Goal: Information Seeking & Learning: Learn about a topic

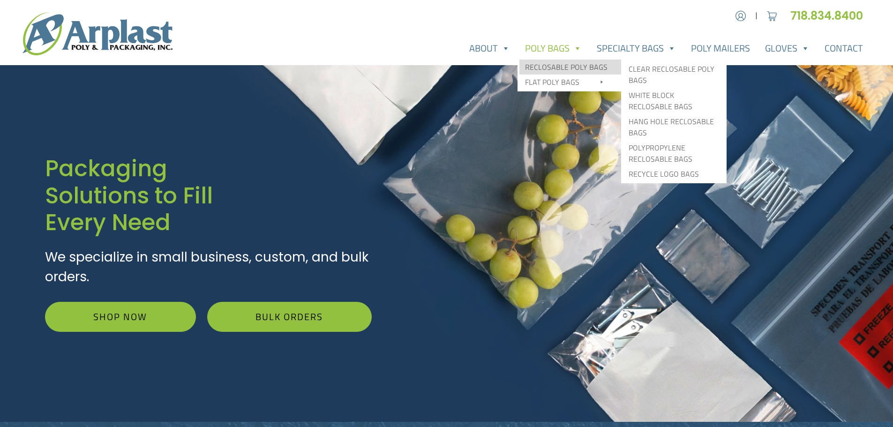
click at [563, 63] on link "Reclosable Poly Bags" at bounding box center [571, 67] width 102 height 15
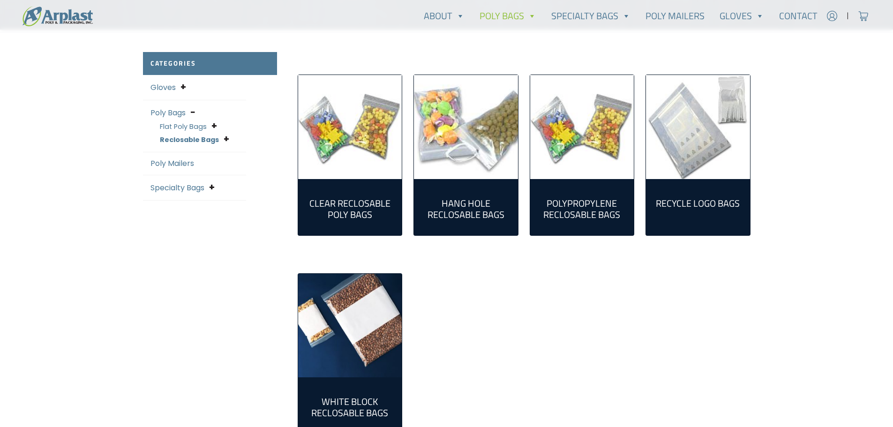
scroll to position [234, 0]
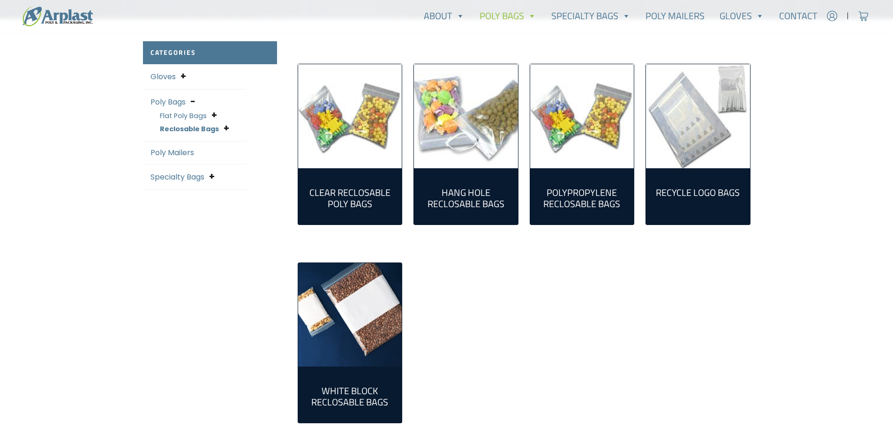
click at [727, 144] on img "Visit product category Recycle Logo Bags" at bounding box center [698, 116] width 104 height 104
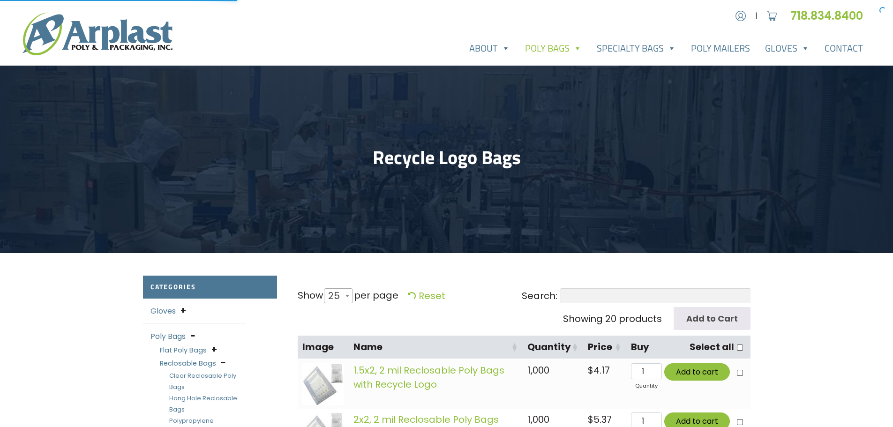
select select "25"
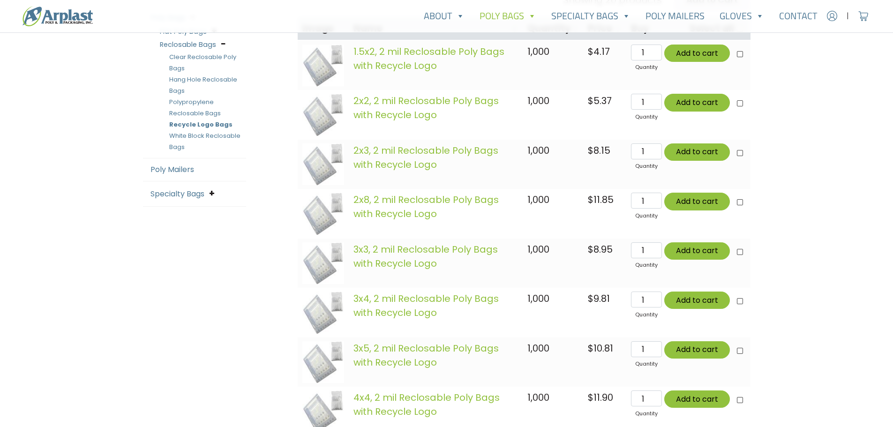
scroll to position [188, 0]
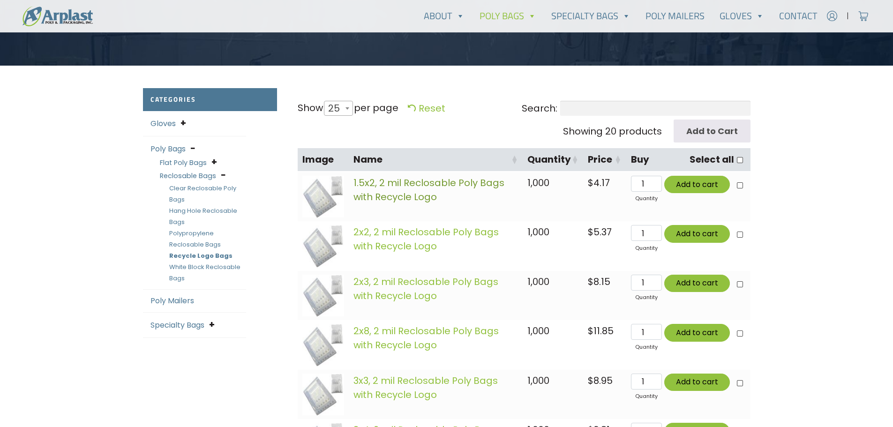
click at [415, 190] on link "1.5x2, 2 mil Reclosable Poly Bags with Recycle Logo" at bounding box center [429, 189] width 151 height 27
click at [190, 302] on link "Poly Mailers" at bounding box center [173, 300] width 44 height 11
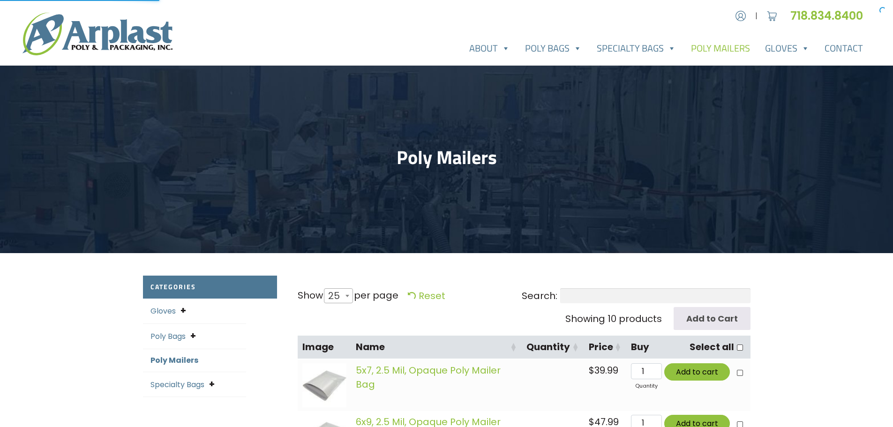
select select "25"
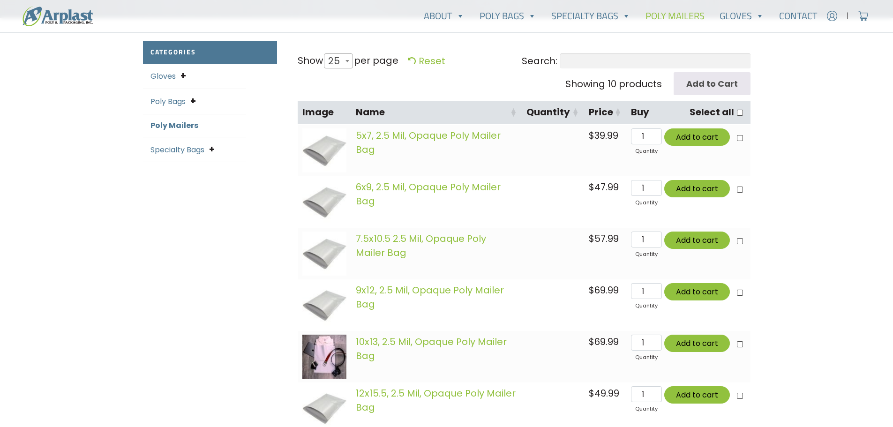
scroll to position [328, 0]
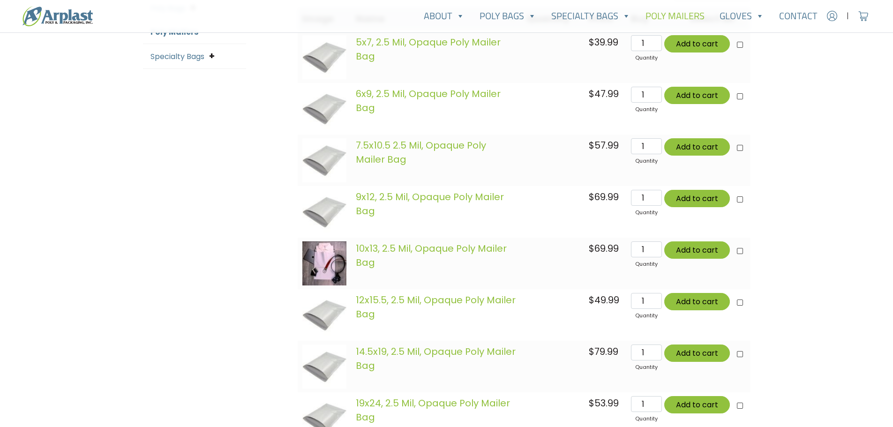
click at [328, 252] on img at bounding box center [324, 264] width 44 height 44
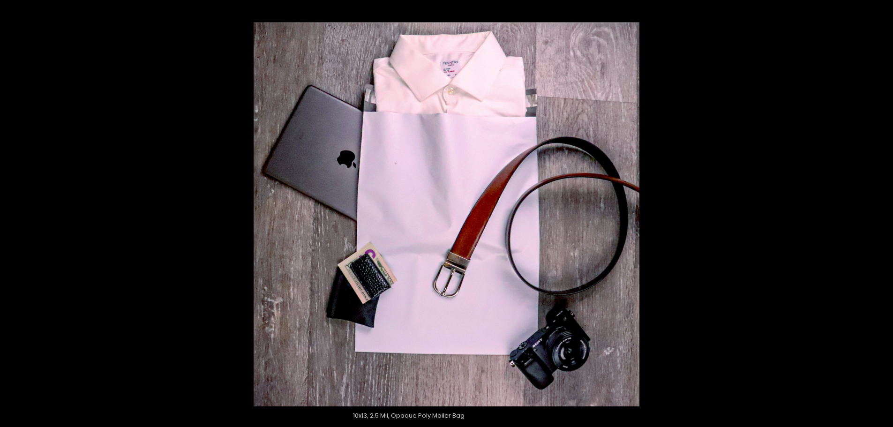
click at [183, 137] on div at bounding box center [446, 213] width 893 height 427
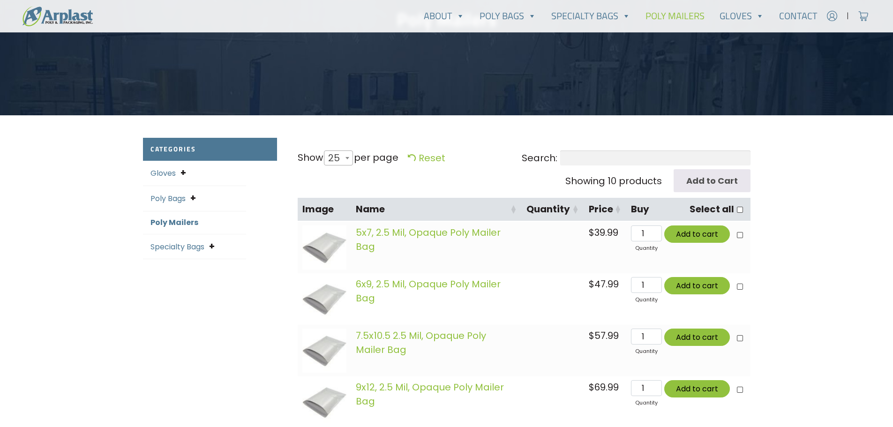
scroll to position [0, 0]
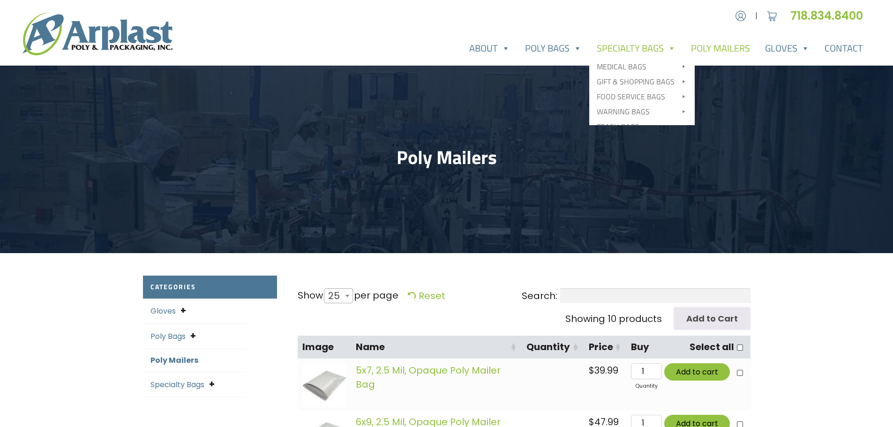
click at [648, 49] on link "Specialty Bags" at bounding box center [637, 48] width 94 height 19
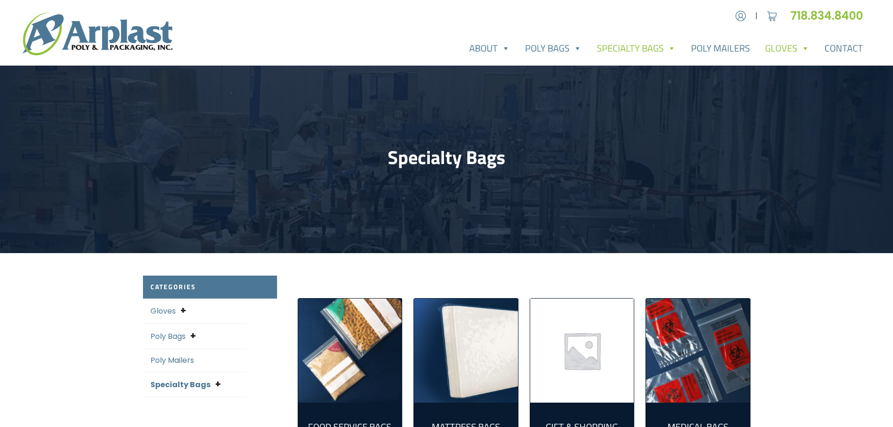
click at [796, 48] on link "Gloves" at bounding box center [788, 48] width 60 height 19
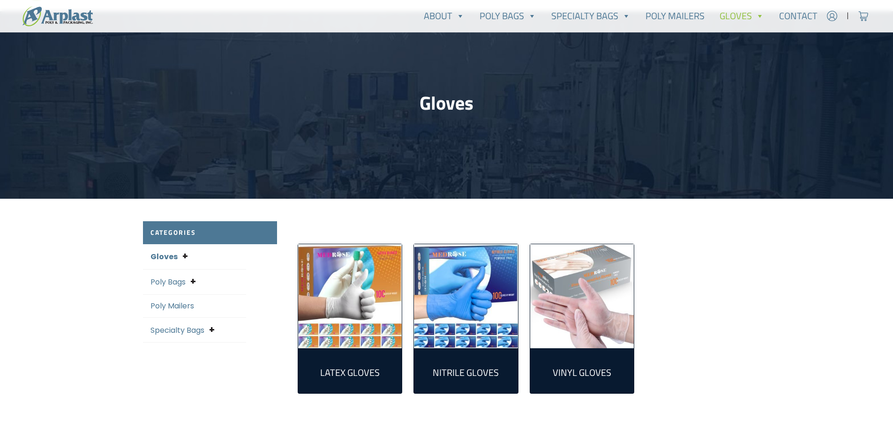
scroll to position [141, 0]
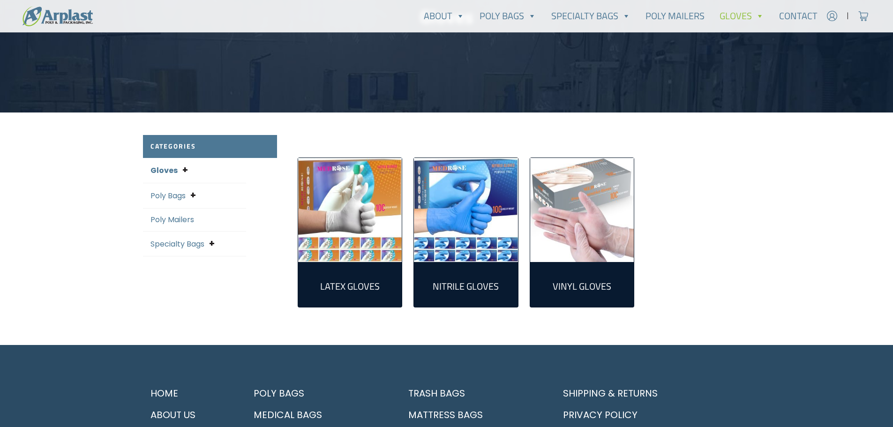
click at [578, 239] on img "Visit product category Vinyl Gloves" at bounding box center [582, 210] width 104 height 104
drag, startPoint x: 395, startPoint y: 234, endPoint x: 416, endPoint y: 235, distance: 21.6
click at [396, 234] on img "Visit product category Latex Gloves" at bounding box center [350, 210] width 104 height 104
click at [487, 234] on img "Visit product category Nitrile Gloves" at bounding box center [466, 210] width 104 height 104
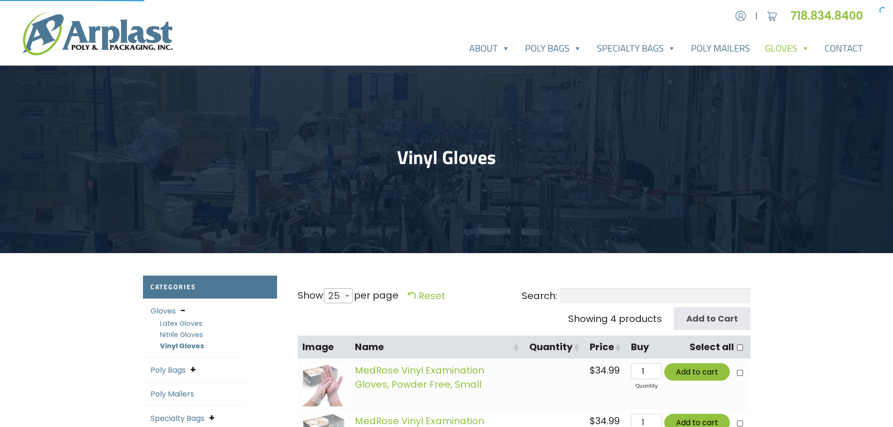
select select "25"
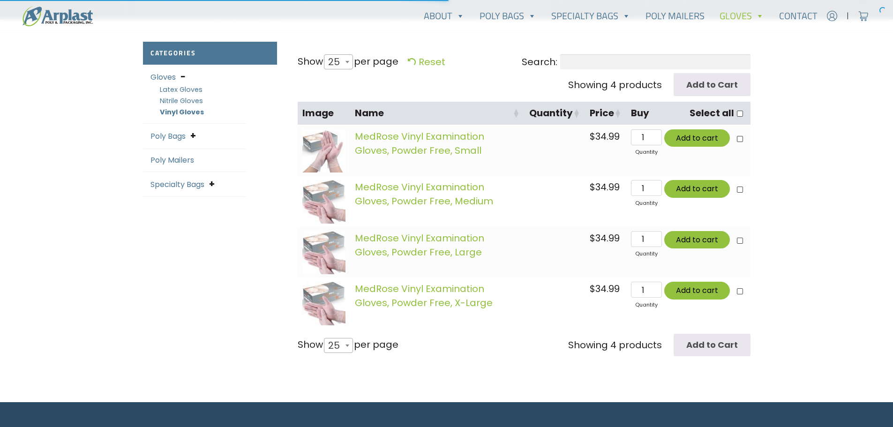
scroll to position [234, 0]
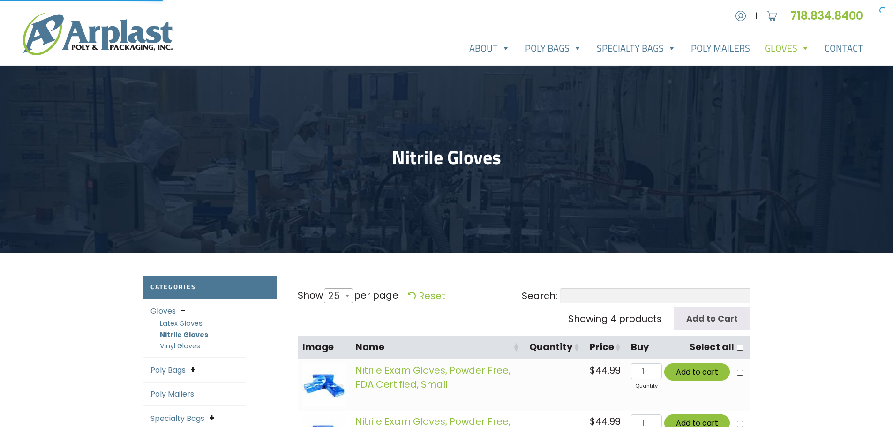
select select "25"
click at [117, 46] on img at bounding box center [98, 34] width 150 height 43
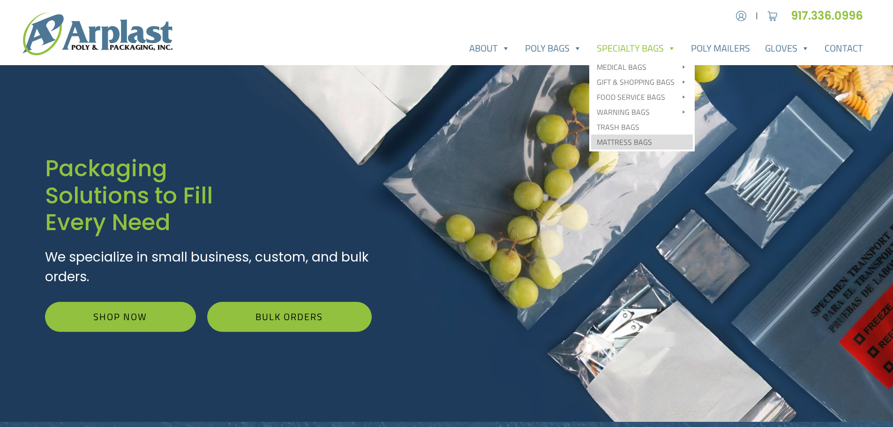
click at [642, 137] on link "Mattress Bags" at bounding box center [642, 142] width 102 height 15
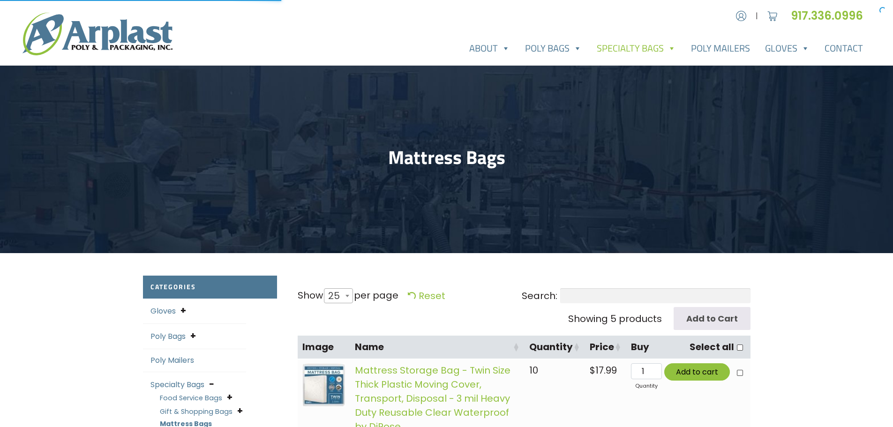
select select "25"
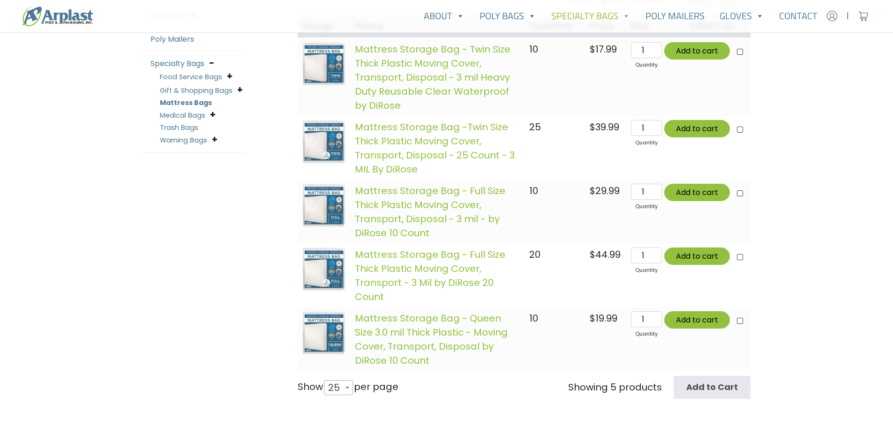
scroll to position [188, 0]
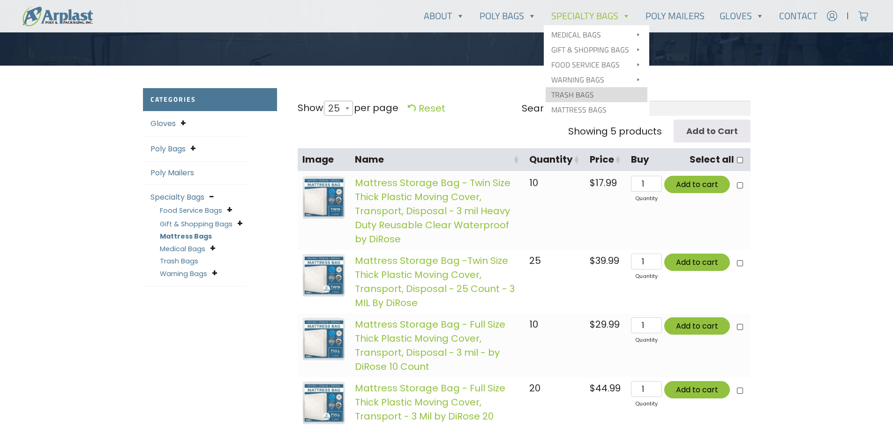
click at [589, 94] on link "Trash Bags" at bounding box center [597, 94] width 102 height 15
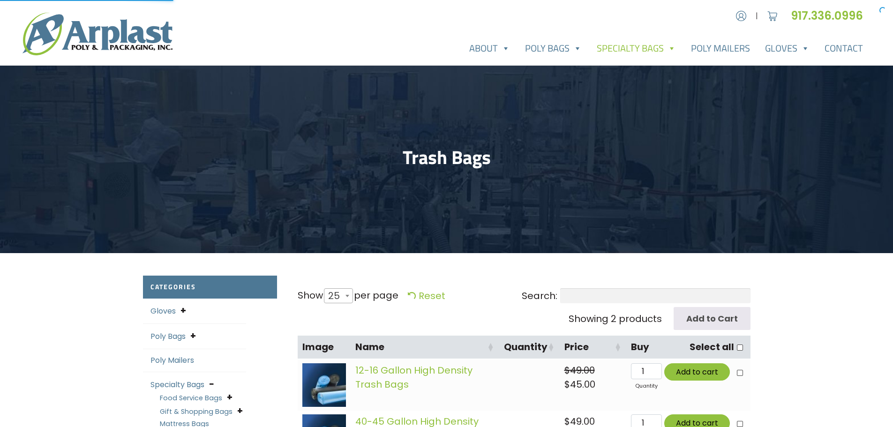
select select "25"
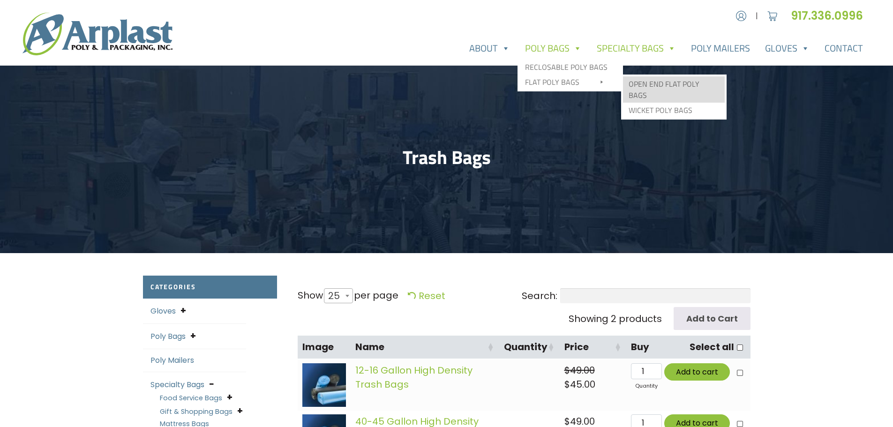
click at [682, 88] on link "Open End Flat Poly Bags" at bounding box center [674, 89] width 102 height 26
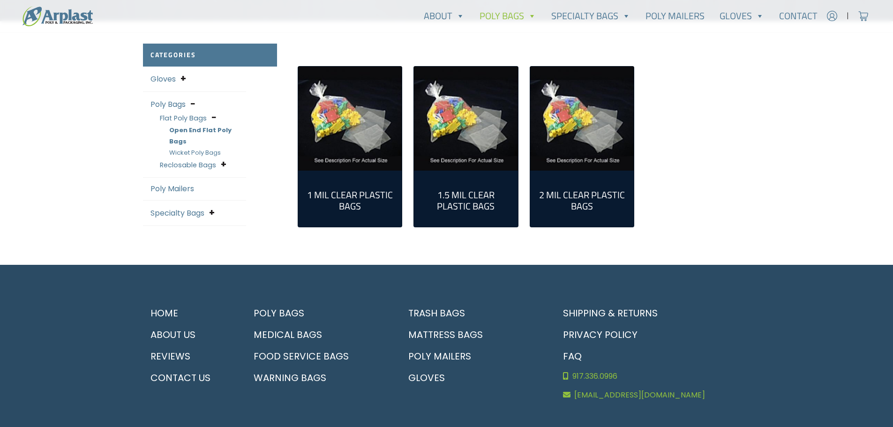
scroll to position [234, 0]
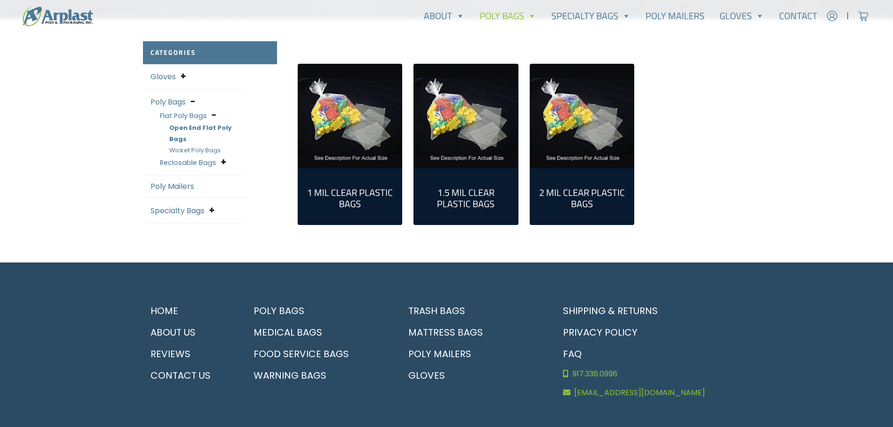
click at [620, 130] on img "Visit product category 2 Mil Clear Plastic Bags" at bounding box center [582, 116] width 104 height 104
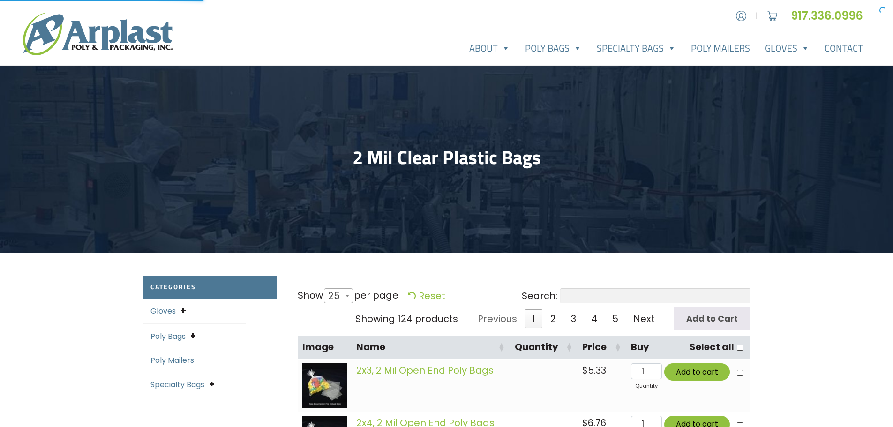
select select "25"
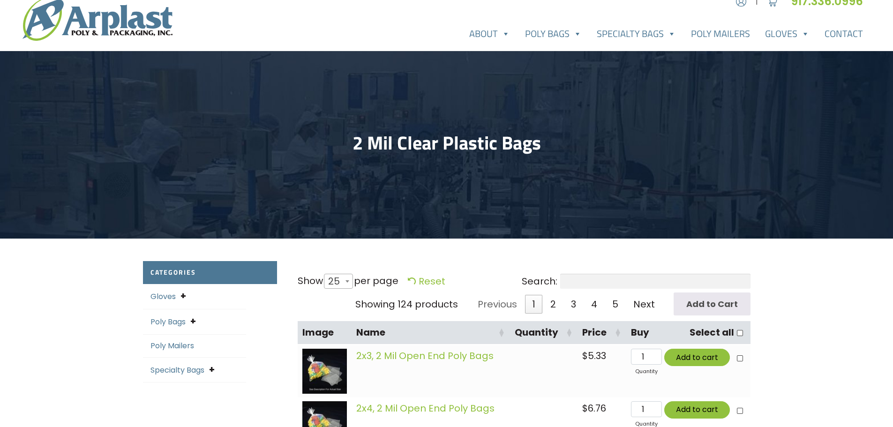
scroll to position [281, 0]
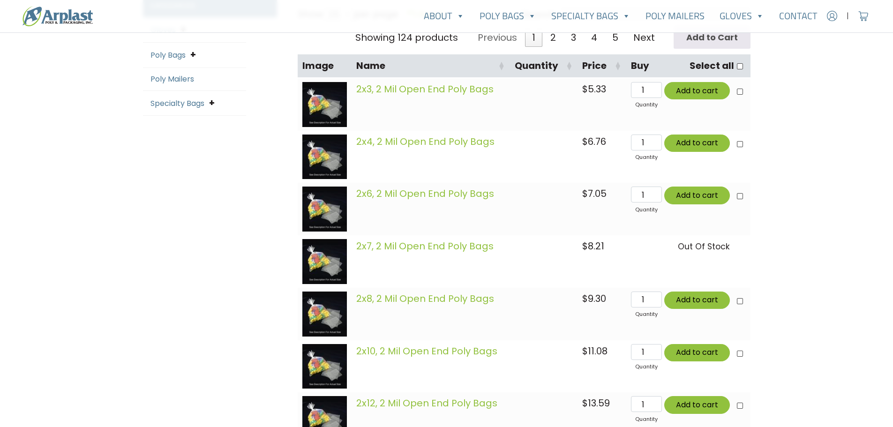
click at [332, 100] on img at bounding box center [324, 104] width 45 height 45
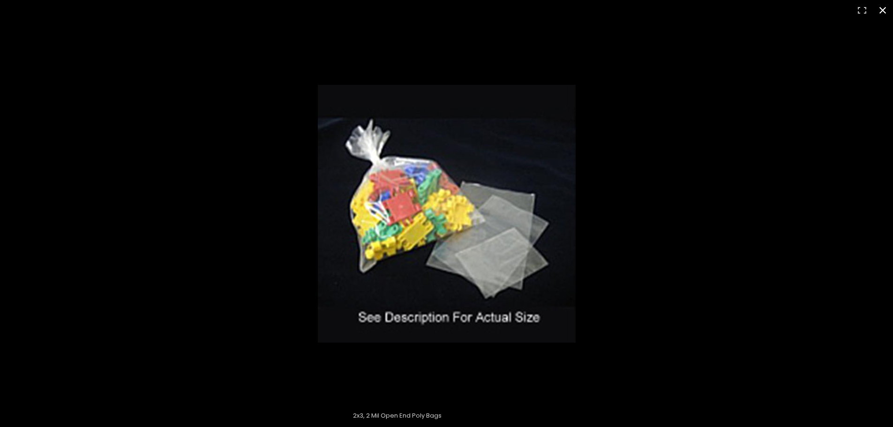
click at [102, 90] on div at bounding box center [446, 213] width 893 height 427
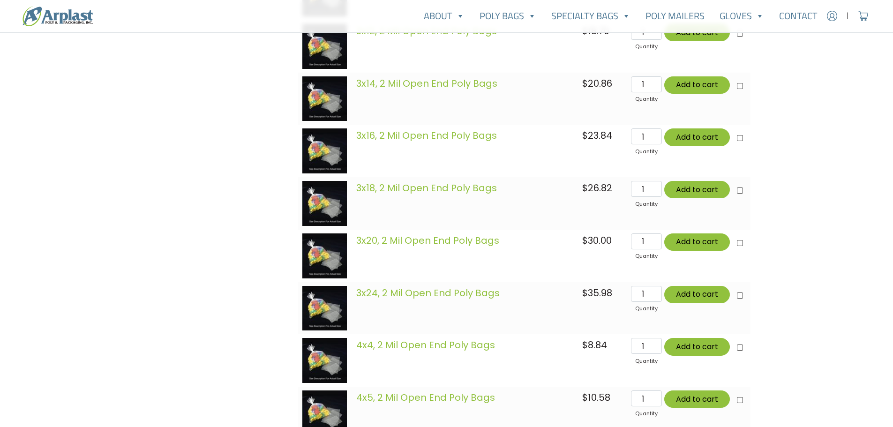
scroll to position [1454, 0]
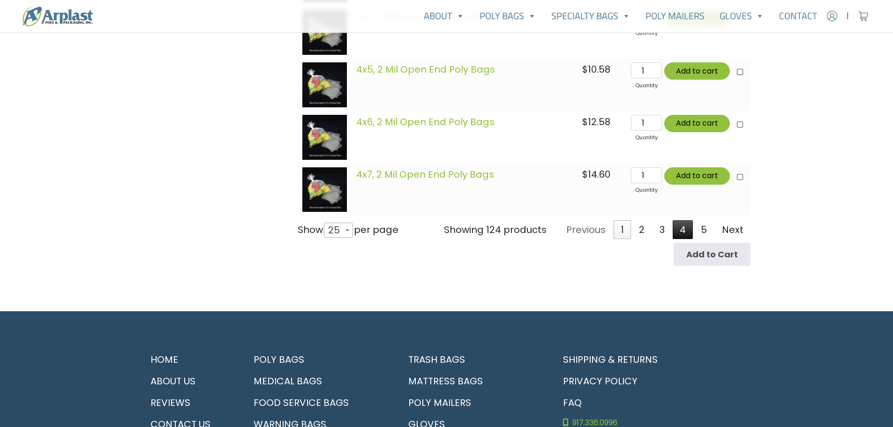
click at [685, 228] on link "4" at bounding box center [683, 229] width 20 height 19
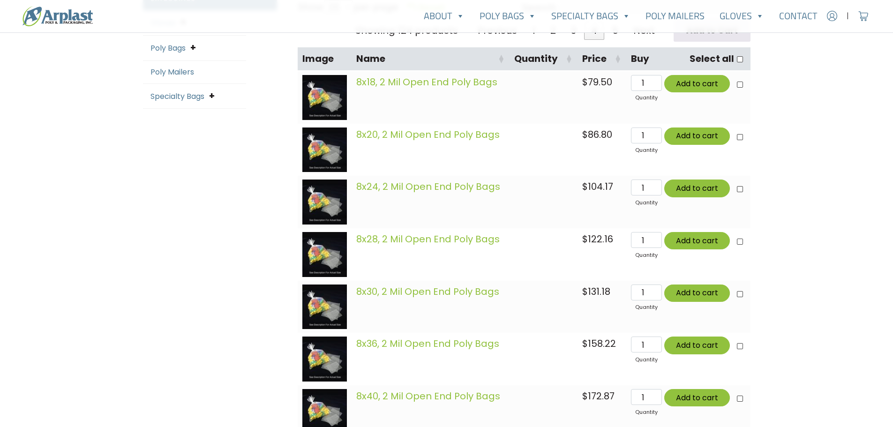
scroll to position [288, 0]
